Goal: Find specific page/section: Find specific page/section

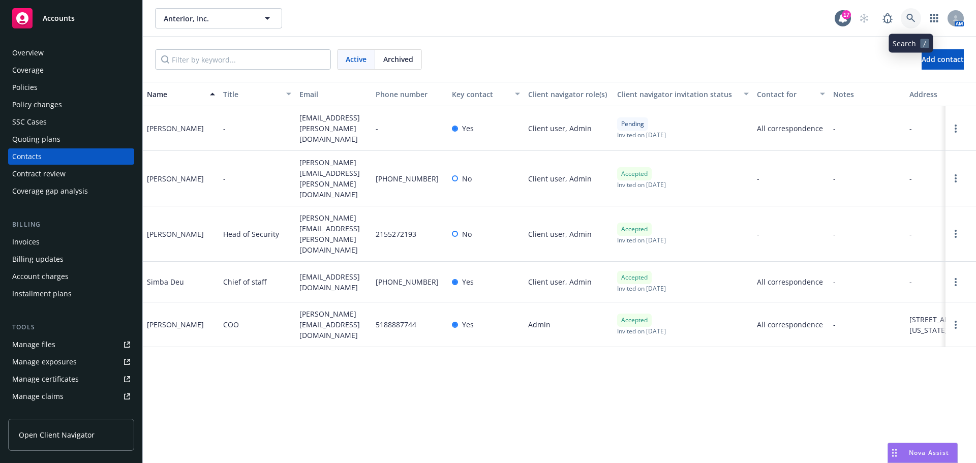
click at [910, 21] on icon at bounding box center [911, 18] width 9 height 9
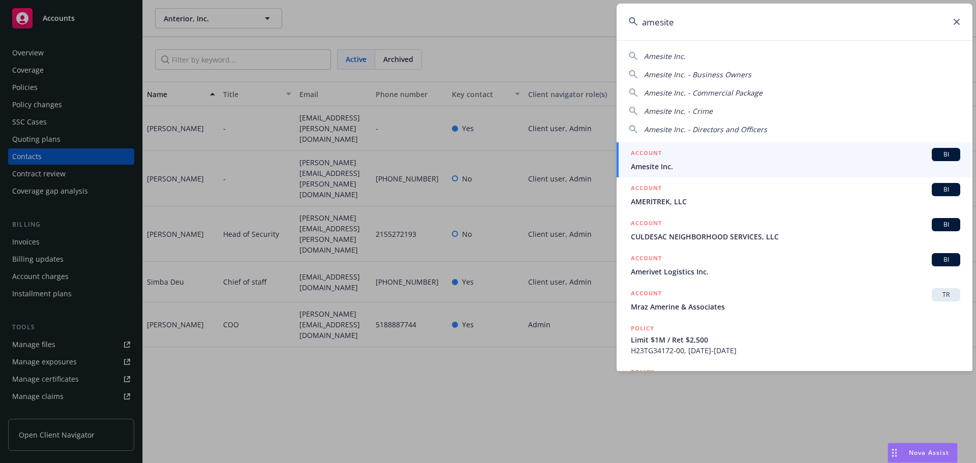
type input "amesite"
click at [691, 158] on div "ACCOUNT BI" at bounding box center [796, 154] width 330 height 13
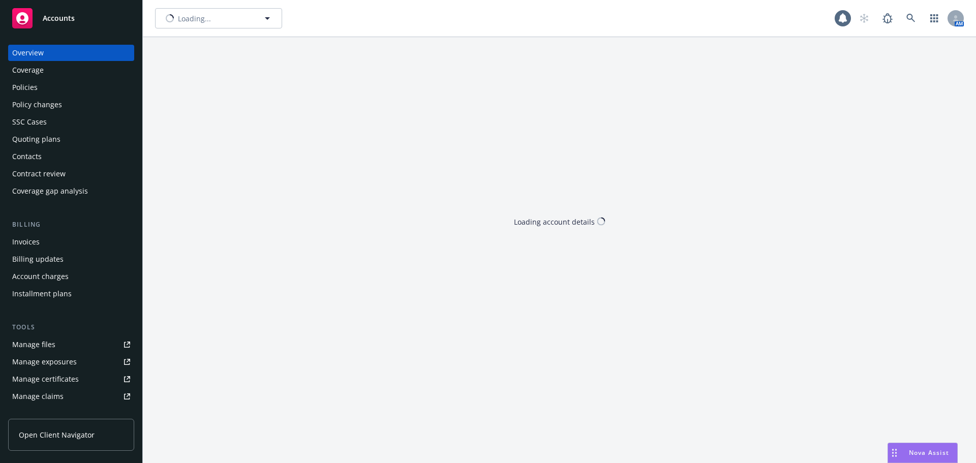
click at [59, 139] on div "Quoting plans" at bounding box center [71, 139] width 118 height 16
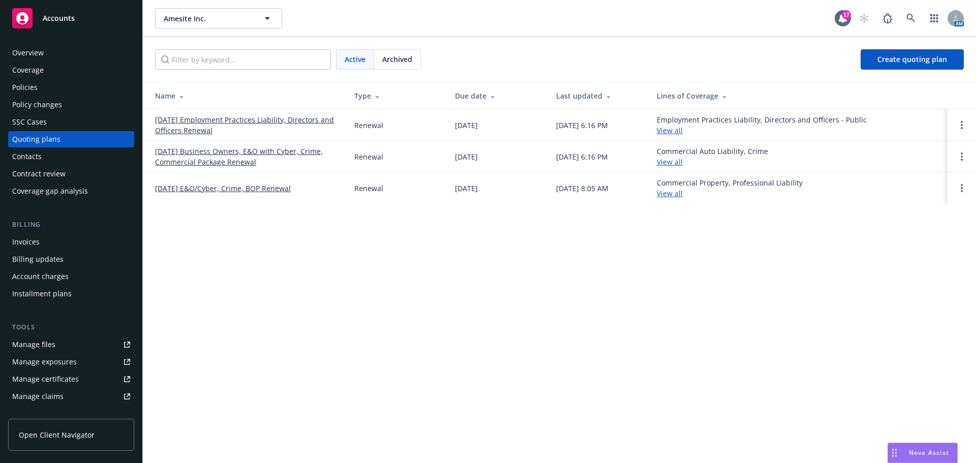
click at [180, 128] on link "[DATE] Employment Practices Liability, Directors and Officers Renewal" at bounding box center [246, 124] width 183 height 21
